Goal: Information Seeking & Learning: Learn about a topic

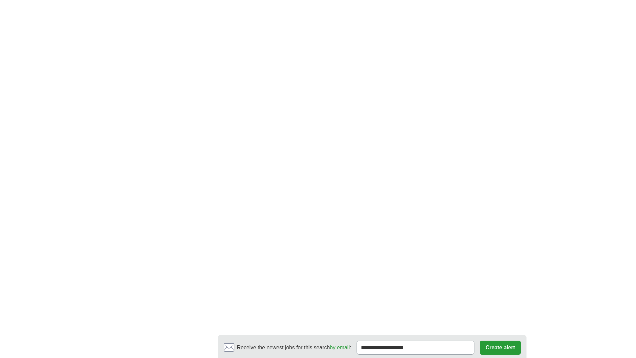
scroll to position [1127, 0]
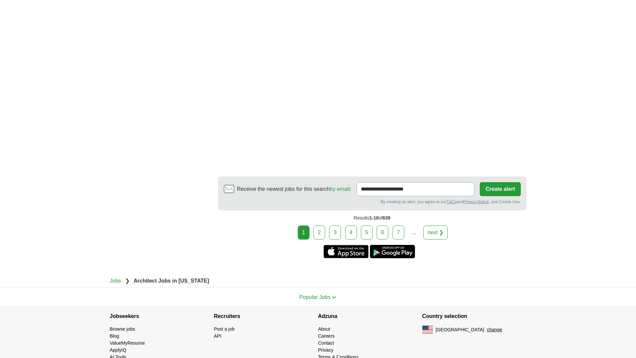
click at [321, 226] on link "2" at bounding box center [320, 233] width 12 height 14
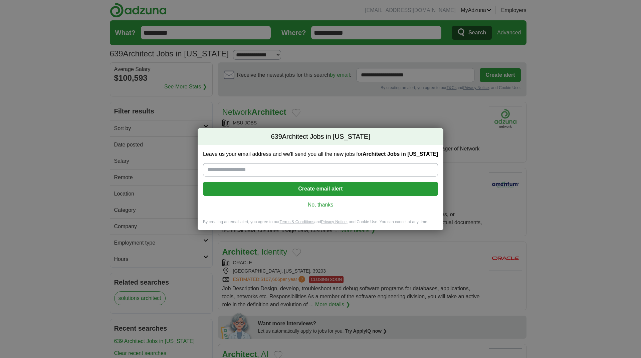
click at [321, 207] on link "No, thanks" at bounding box center [320, 204] width 224 height 7
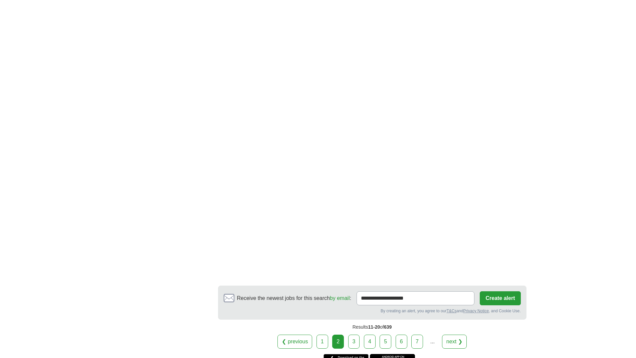
scroll to position [1035, 0]
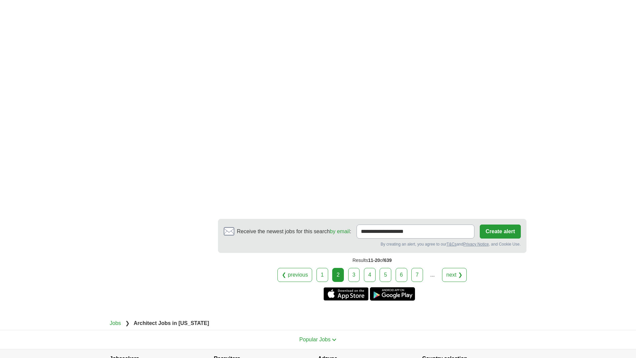
click at [352, 268] on link "3" at bounding box center [354, 275] width 12 height 14
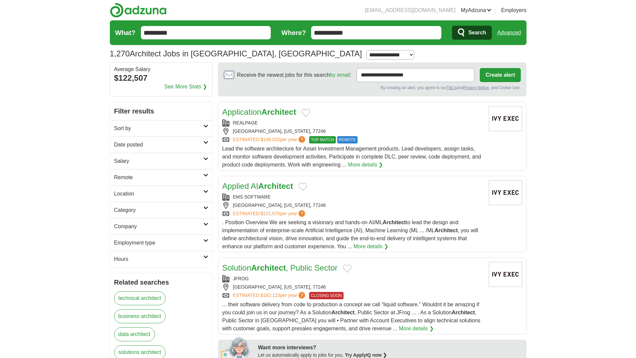
click at [143, 145] on h2 "Date posted" at bounding box center [158, 145] width 89 height 8
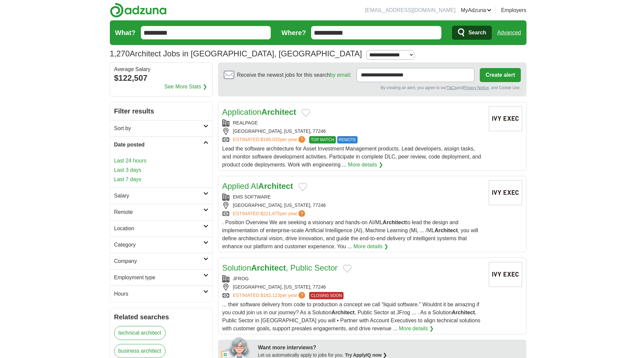
click at [143, 145] on h2 "Date posted" at bounding box center [158, 145] width 89 height 8
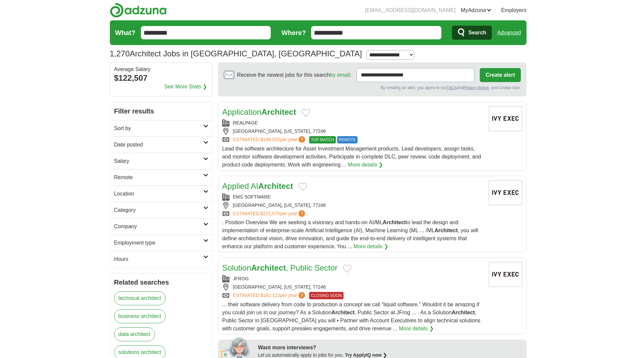
click at [134, 131] on h2 "Sort by" at bounding box center [158, 129] width 89 height 8
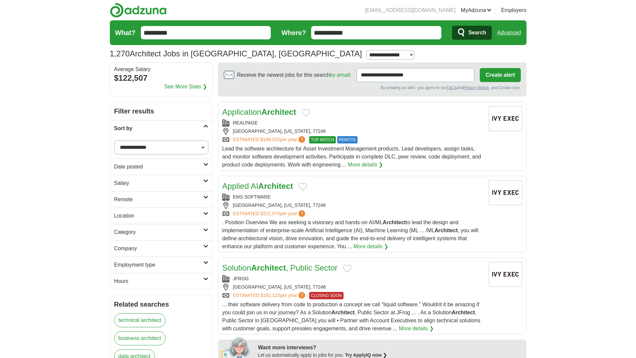
click at [134, 130] on h2 "Sort by" at bounding box center [158, 129] width 89 height 8
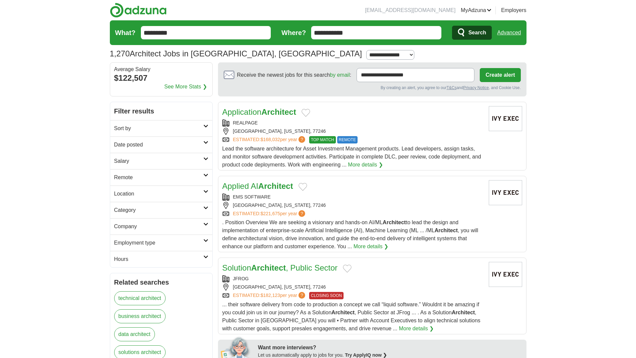
click at [153, 244] on h2 "Employment type" at bounding box center [158, 243] width 89 height 8
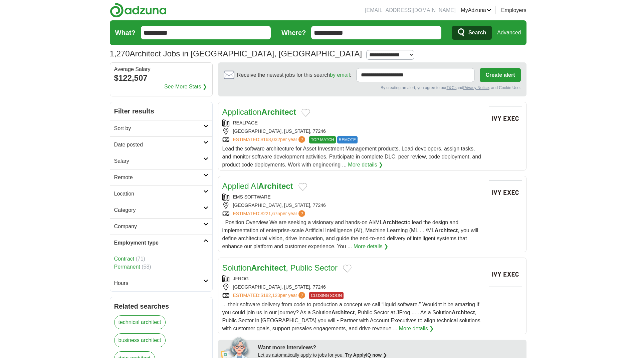
click at [155, 244] on h2 "Employment type" at bounding box center [158, 243] width 89 height 8
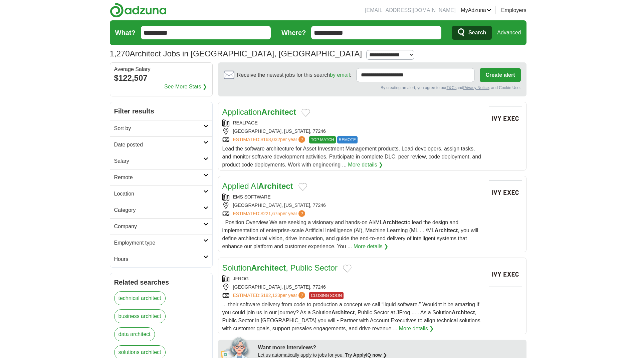
click at [150, 226] on h2 "Company" at bounding box center [158, 227] width 89 height 8
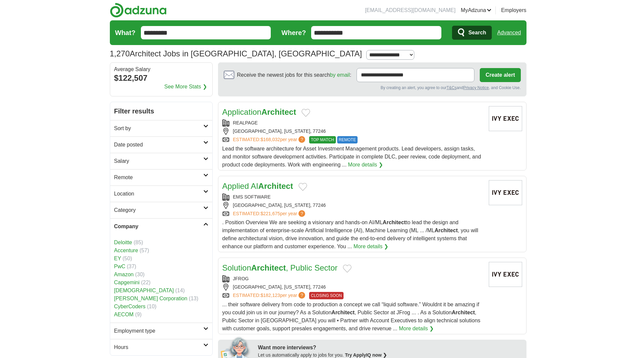
click at [150, 226] on h2 "Company" at bounding box center [158, 227] width 89 height 8
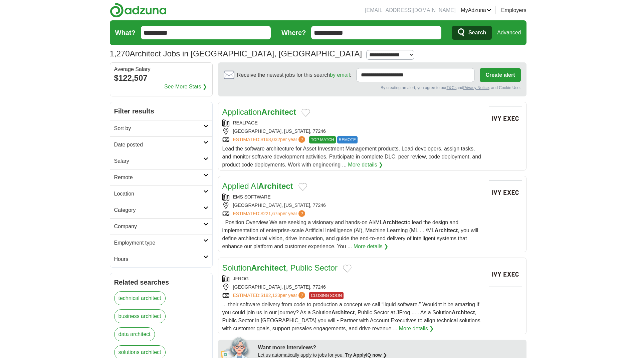
click at [150, 222] on link "Company" at bounding box center [161, 226] width 102 height 16
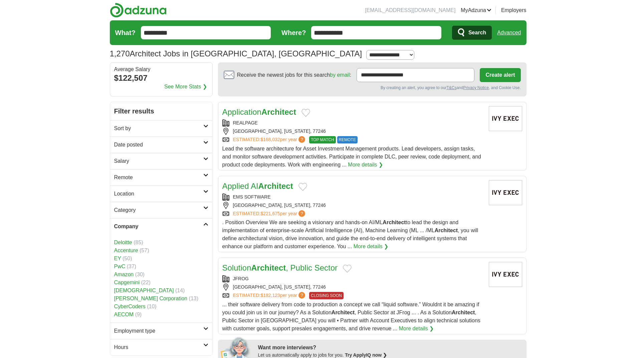
click at [157, 216] on link "Category" at bounding box center [161, 210] width 102 height 16
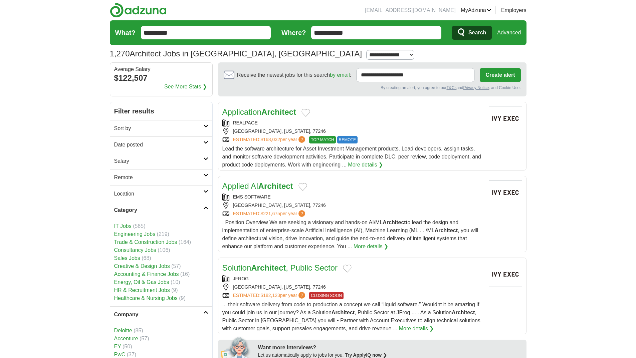
click at [152, 208] on h2 "Category" at bounding box center [158, 210] width 89 height 8
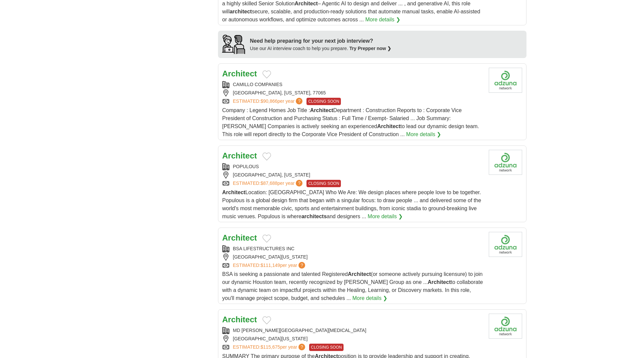
scroll to position [601, 0]
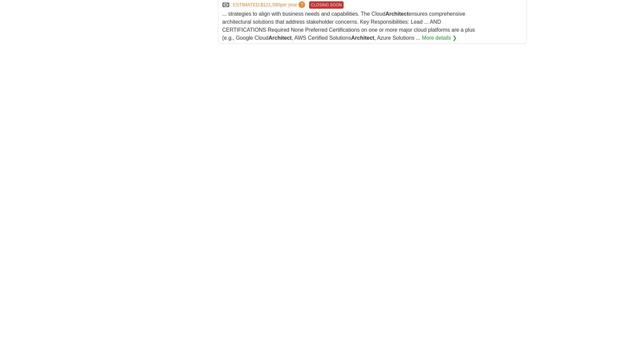
scroll to position [1102, 0]
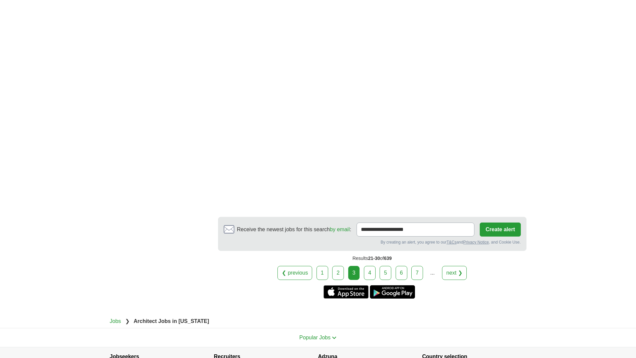
click at [367, 276] on link "4" at bounding box center [370, 273] width 12 height 14
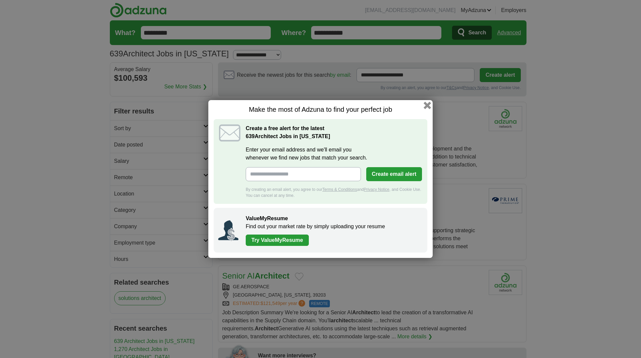
click at [427, 107] on button "button" at bounding box center [427, 105] width 7 height 7
